Goal: Task Accomplishment & Management: Complete application form

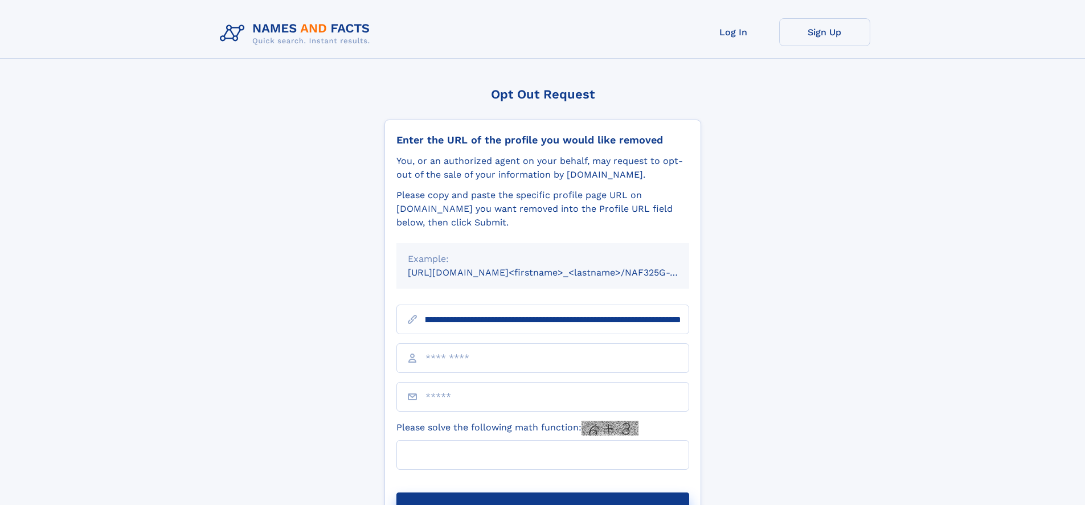
scroll to position [0, 138]
type input "**********"
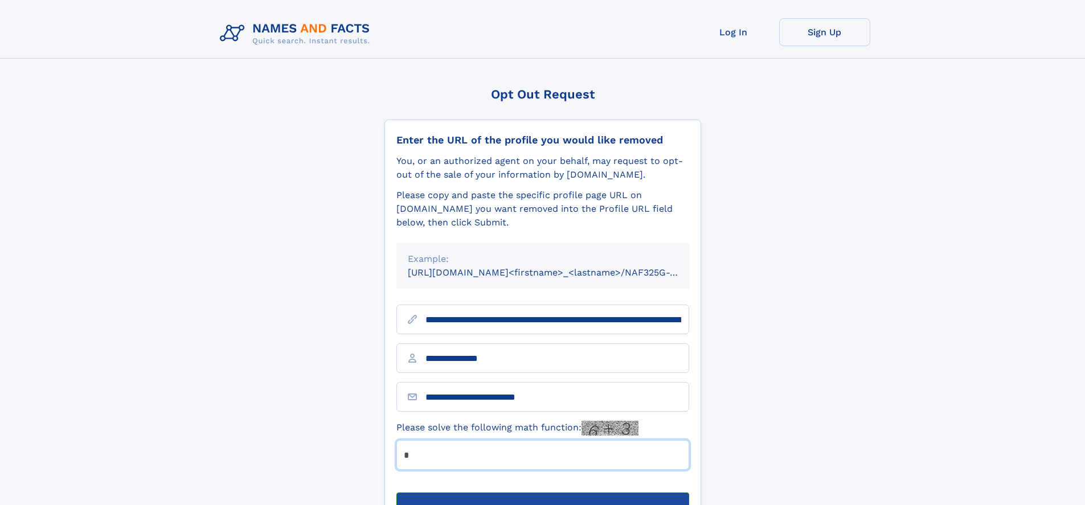
type input "*"
click at [542, 493] on button "Submit Opt Out Request" at bounding box center [542, 511] width 293 height 36
